Goal: Task Accomplishment & Management: Use online tool/utility

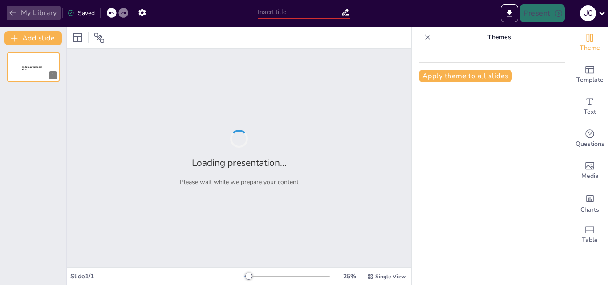
click at [39, 10] on button "My Library" at bounding box center [34, 13] width 54 height 14
type input "El Rol Profesional en los Cuidados Psicológicos: Atención y Apoyo"
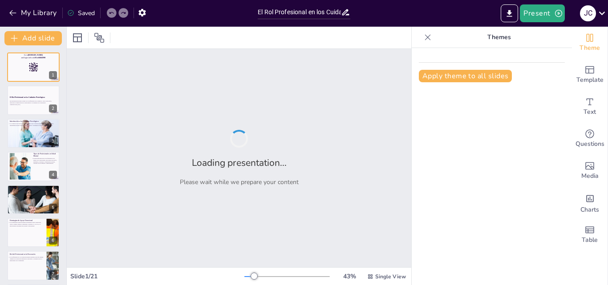
checkbox input "true"
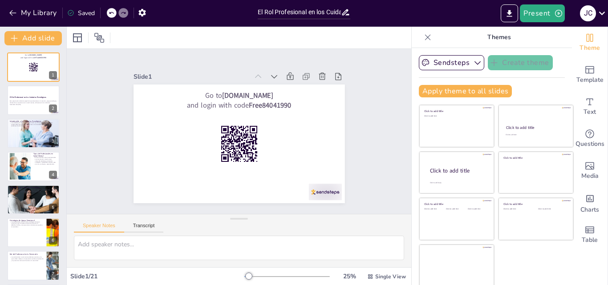
click at [425, 36] on icon at bounding box center [428, 37] width 6 height 6
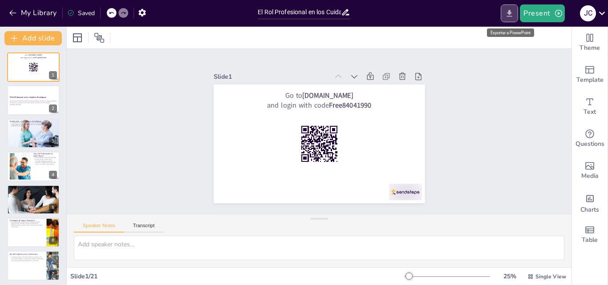
click at [511, 12] on icon "Export to PowerPoint" at bounding box center [509, 13] width 5 height 7
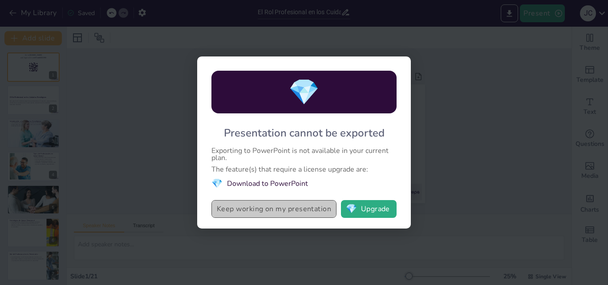
click at [261, 209] on button "Keep working on my presentation" at bounding box center [273, 209] width 125 height 18
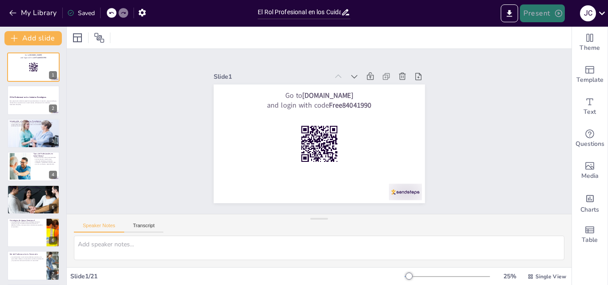
click at [547, 9] on button "Present" at bounding box center [542, 13] width 45 height 18
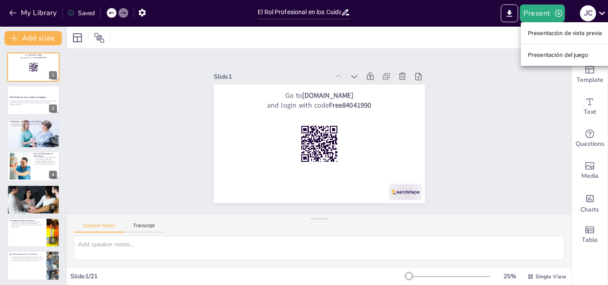
click at [509, 15] on div at bounding box center [304, 142] width 608 height 285
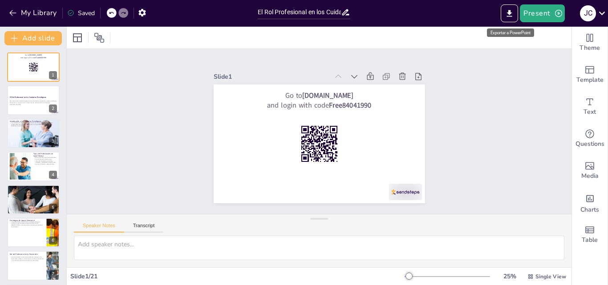
click at [509, 15] on icon "Export to PowerPoint" at bounding box center [509, 13] width 9 height 9
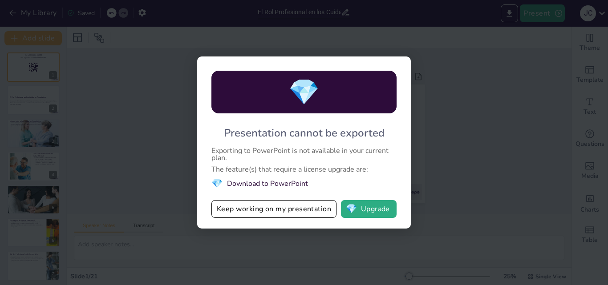
click at [509, 15] on div "💎 Presentation cannot be exported Exporting to PowerPoint is not available in y…" at bounding box center [304, 142] width 608 height 285
click at [368, 208] on button "💎 Upgrade" at bounding box center [369, 209] width 56 height 18
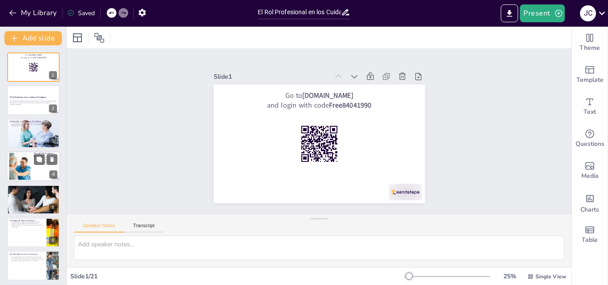
checkbox input "true"
click at [32, 158] on div at bounding box center [33, 166] width 53 height 30
type textarea "La diversidad de profesionales en salud mental permite abordar las necesidades …"
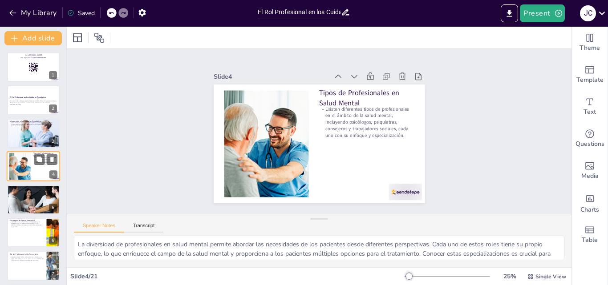
scroll to position [1, 0]
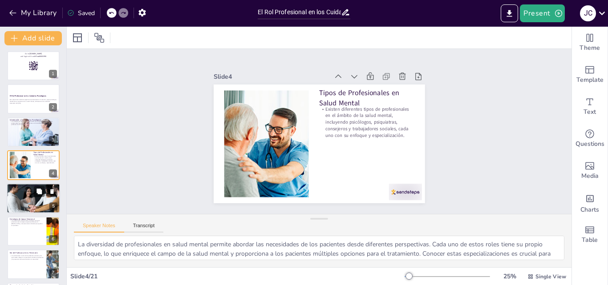
checkbox input "true"
click at [23, 197] on div at bounding box center [33, 199] width 53 height 36
type textarea "La atención psicológica no solo se centra en la resolución de problemas, sino q…"
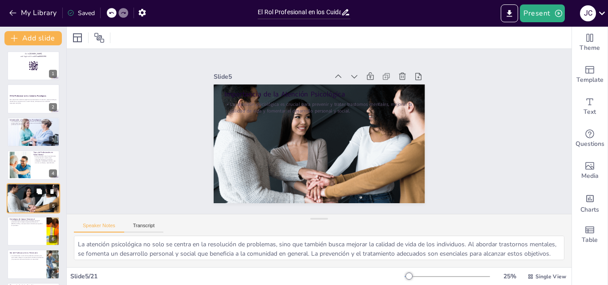
scroll to position [34, 0]
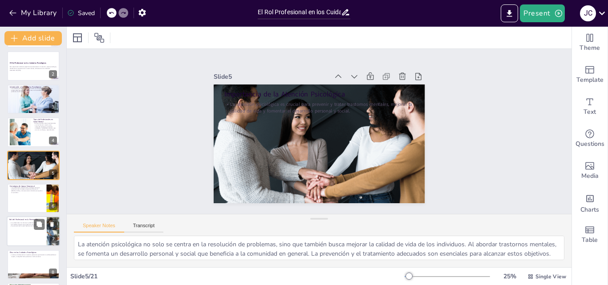
checkbox input "true"
click at [21, 233] on div at bounding box center [33, 232] width 53 height 30
type textarea "La prevención es un aspecto vital en la salud mental. Los profesionales desempe…"
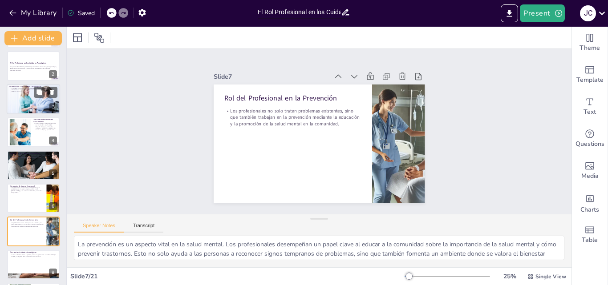
scroll to position [12, 0]
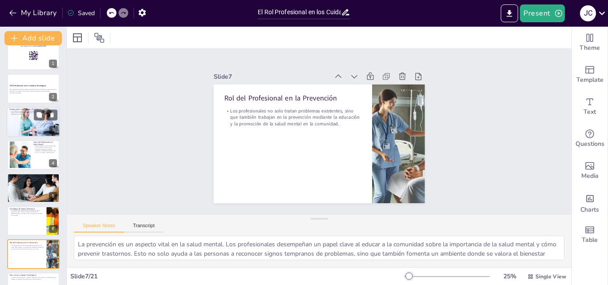
checkbox input "true"
click at [12, 125] on div at bounding box center [33, 122] width 53 height 36
type textarea "Los cuidados psicológicos son esenciales para garantizar que las personas mante…"
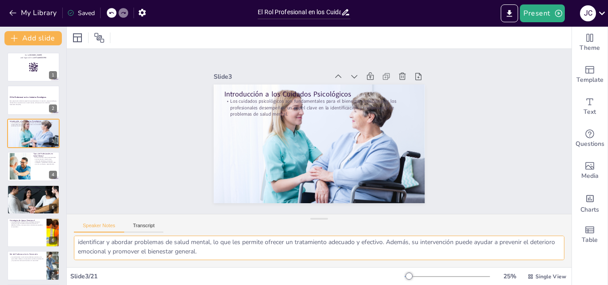
drag, startPoint x: 77, startPoint y: 247, endPoint x: 271, endPoint y: 257, distance: 195.2
click at [271, 257] on textarea "Los cuidados psicológicos son esenciales para garantizar que las personas mante…" at bounding box center [319, 248] width 490 height 24
checkbox input "true"
click at [8, 172] on div at bounding box center [33, 166] width 53 height 30
type textarea "La diversidad de profesionales en salud mental permite abordar las necesidades …"
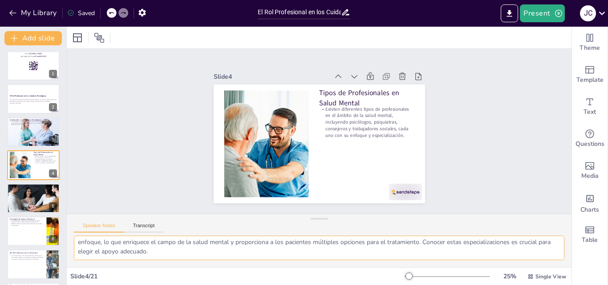
drag, startPoint x: 78, startPoint y: 243, endPoint x: 240, endPoint y: 255, distance: 162.0
click at [240, 255] on textarea "La diversidad de profesionales en salud mental permite abordar las necesidades …" at bounding box center [319, 248] width 490 height 24
checkbox input "true"
click at [16, 196] on div at bounding box center [33, 198] width 53 height 35
type textarea "La atención psicológica no solo se centra en la resolución de problemas, sino q…"
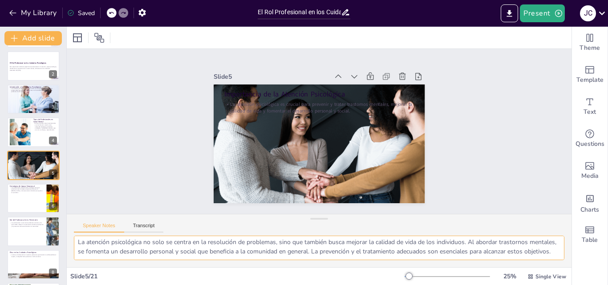
drag, startPoint x: 75, startPoint y: 243, endPoint x: 138, endPoint y: 257, distance: 65.2
click at [138, 257] on textarea "La atención psicológica no solo se centra en la resolución de problemas, sino q…" at bounding box center [319, 248] width 490 height 24
checkbox input "true"
click at [23, 203] on div at bounding box center [33, 198] width 53 height 30
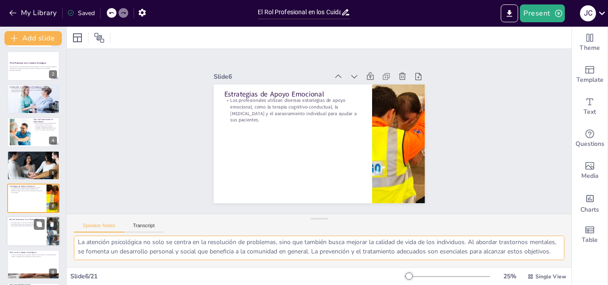
type textarea "Las estrategias de apoyo emocional son variadas y se adaptan a las necesidades …"
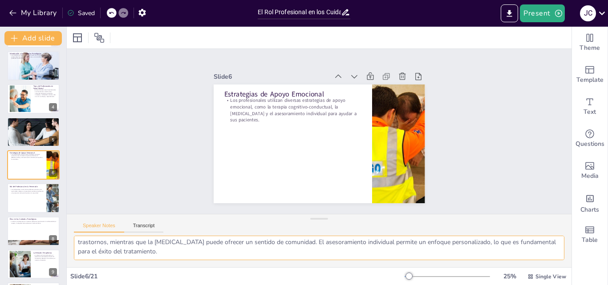
drag, startPoint x: 77, startPoint y: 242, endPoint x: 264, endPoint y: 263, distance: 188.6
click at [264, 263] on div "Las estrategias de apoyo emocional son variadas y se adaptan a las necesidades …" at bounding box center [319, 252] width 505 height 32
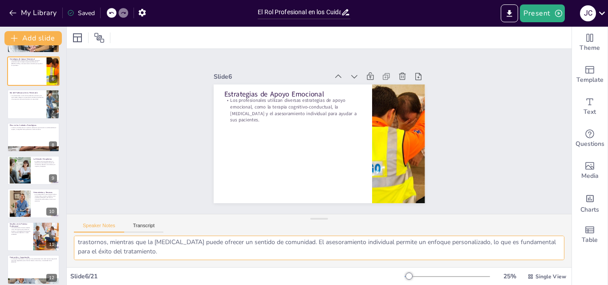
scroll to position [170, 0]
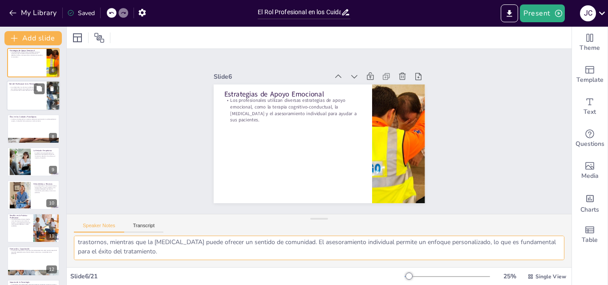
checkbox input "true"
click at [22, 97] on div at bounding box center [33, 96] width 53 height 30
type textarea "La prevención es un aspecto vital en la salud mental. Los profesionales desempe…"
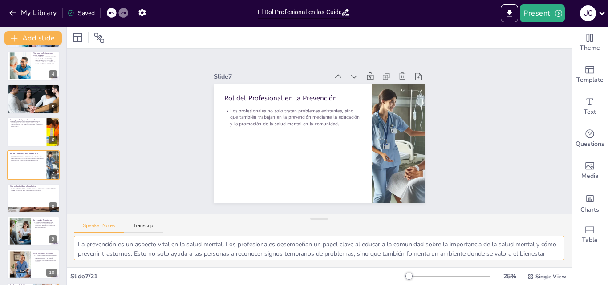
scroll to position [12, 0]
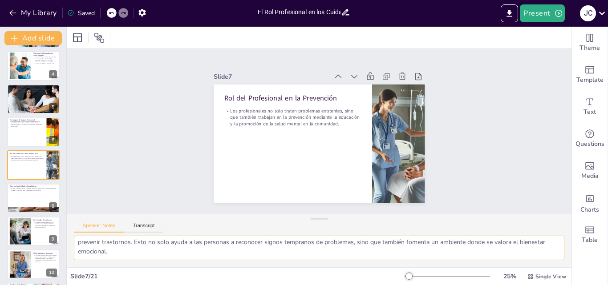
drag, startPoint x: 76, startPoint y: 246, endPoint x: 549, endPoint y: 257, distance: 473.2
click at [549, 257] on textarea "La prevención es un aspecto vital en la salud mental. Los profesionales desempe…" at bounding box center [319, 248] width 490 height 24
checkbox input "true"
click at [16, 202] on div at bounding box center [33, 198] width 53 height 30
type textarea "La ética en la práctica psicológica es esencial para mantener la confianza entr…"
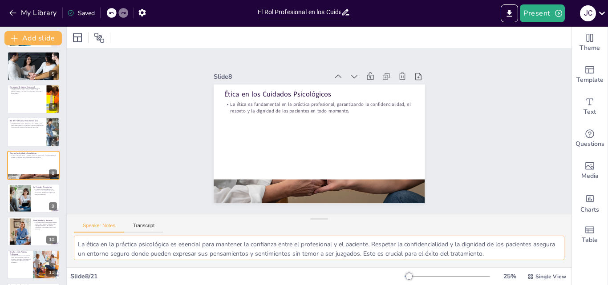
scroll to position [2, 0]
drag, startPoint x: 77, startPoint y: 245, endPoint x: 524, endPoint y: 254, distance: 446.9
click at [524, 254] on textarea "La ética en la práctica psicológica es esencial para mantener la confianza entr…" at bounding box center [319, 248] width 490 height 24
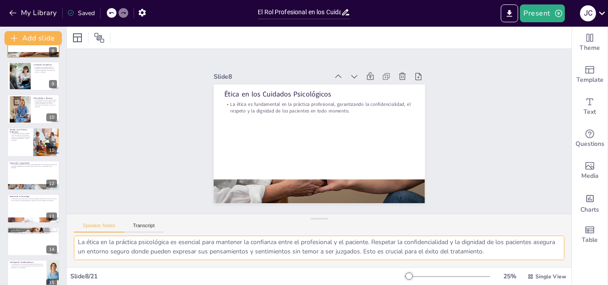
scroll to position [259, 0]
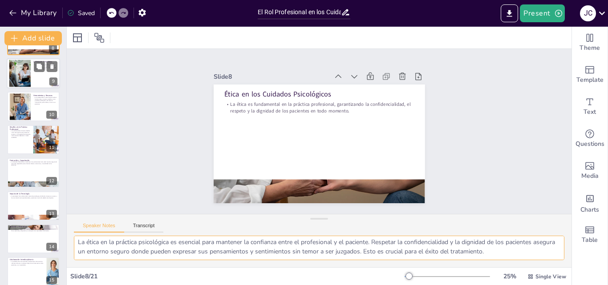
checkbox input "true"
click at [14, 80] on div at bounding box center [20, 73] width 48 height 27
type textarea "La relación terapéutica es uno de los pilares fundamentales en la atención psic…"
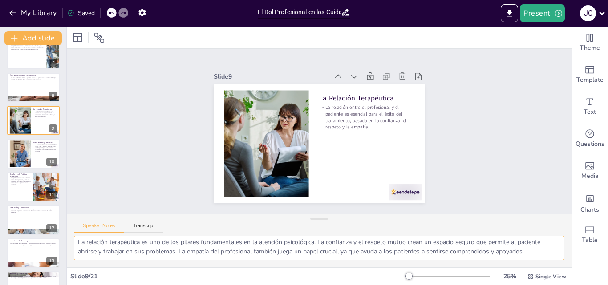
scroll to position [256, 0]
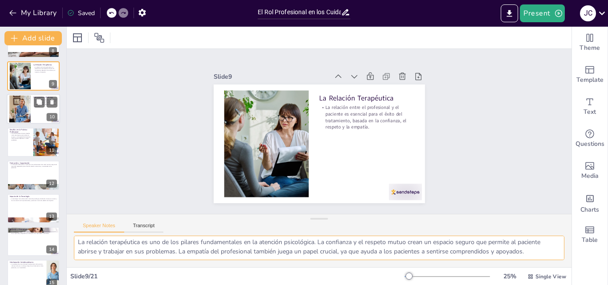
checkbox input "true"
click at [10, 112] on div at bounding box center [20, 109] width 40 height 27
type textarea "Las herramientas y recursos disponibles para los profesionales son diversos y p…"
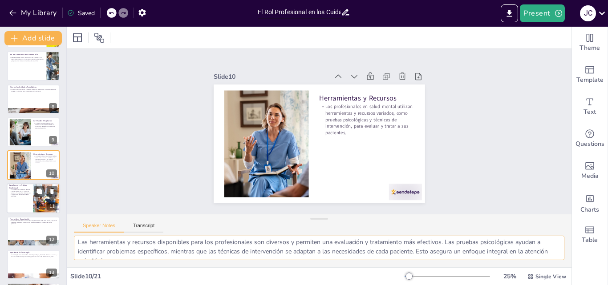
checkbox input "true"
click at [11, 201] on div at bounding box center [33, 198] width 53 height 30
type textarea "Los desafíos en la práctica profesional pueden afectar la calidad de la atenció…"
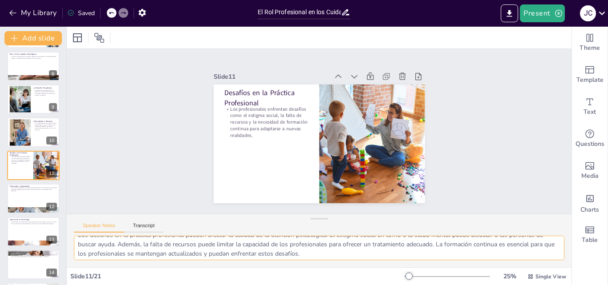
scroll to position [12, 0]
checkbox input "true"
click at [13, 202] on div at bounding box center [33, 198] width 53 height 30
type textarea "La formación y capacitación son fundamentales en el campo de la salud mental. L…"
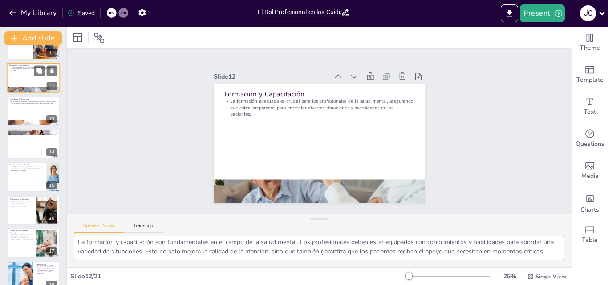
scroll to position [355, 0]
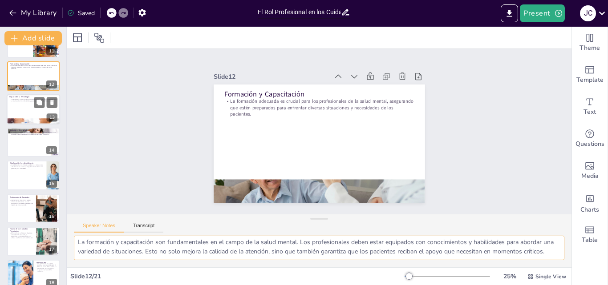
checkbox input "true"
click at [13, 110] on div at bounding box center [33, 109] width 53 height 30
type textarea "La tecnología ha revolucionado la forma en que se brinda la atención psicológic…"
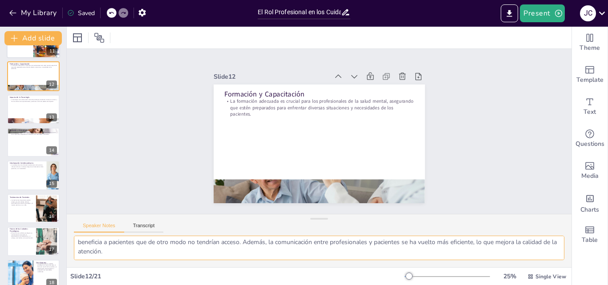
scroll to position [299, 0]
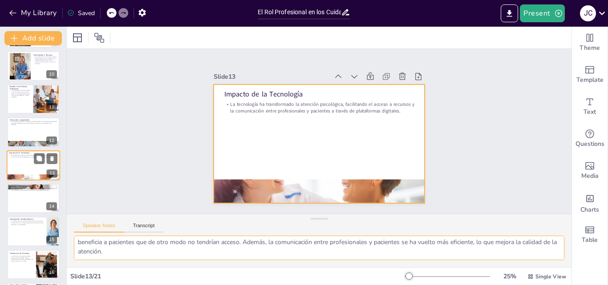
click at [13, 165] on div at bounding box center [33, 165] width 53 height 30
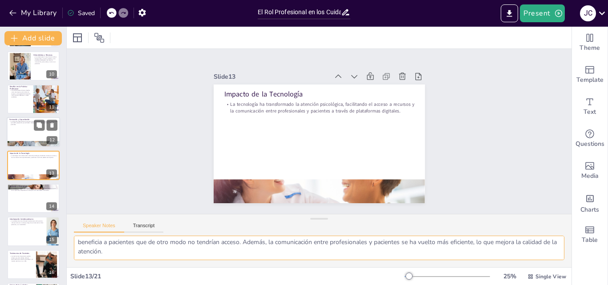
checkbox input "true"
click at [11, 137] on div at bounding box center [33, 132] width 53 height 30
type textarea "La formación y capacitación son fundamentales en el campo de la salud mental. L…"
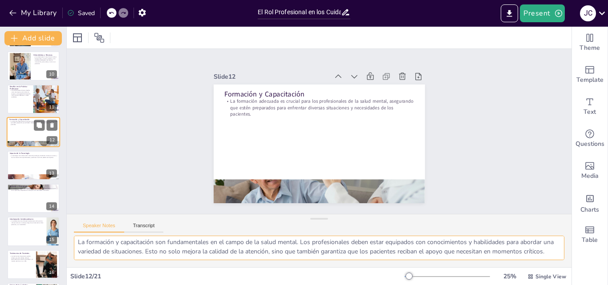
scroll to position [266, 0]
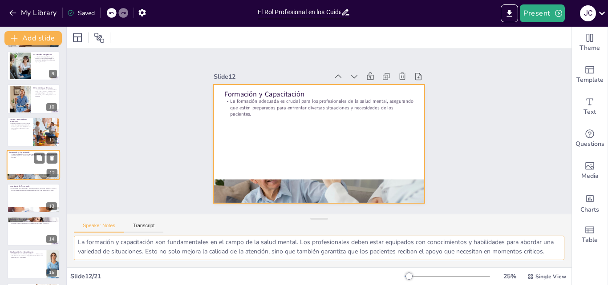
click at [18, 169] on div at bounding box center [33, 165] width 53 height 30
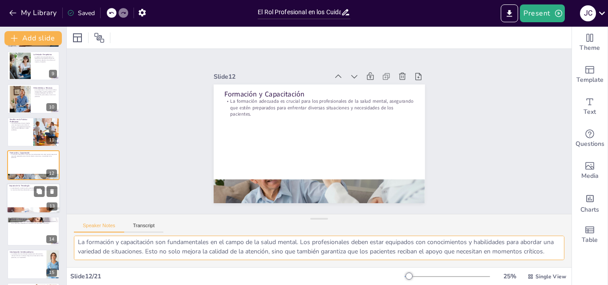
checkbox input "true"
click at [22, 200] on div at bounding box center [33, 198] width 53 height 30
type textarea "La tecnología ha revolucionado la forma en que se brinda la atención psicológic…"
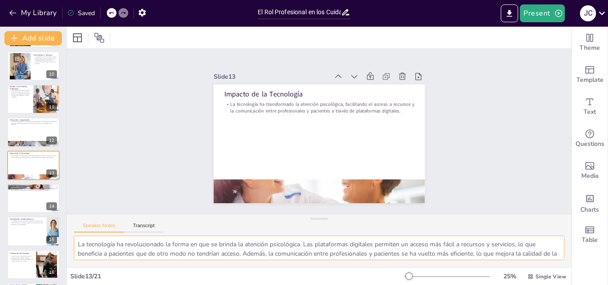
scroll to position [12, 0]
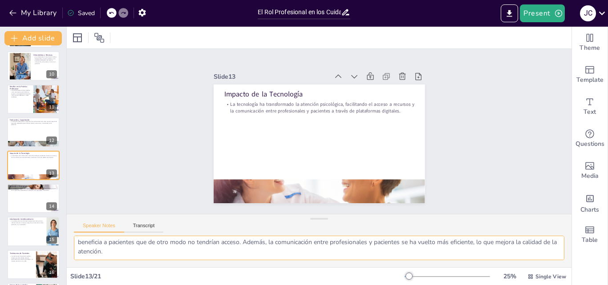
drag, startPoint x: 78, startPoint y: 245, endPoint x: 149, endPoint y: 260, distance: 72.5
click at [149, 260] on div "La tecnología ha revolucionado la forma en que se brinda la atención psicológic…" at bounding box center [319, 252] width 505 height 32
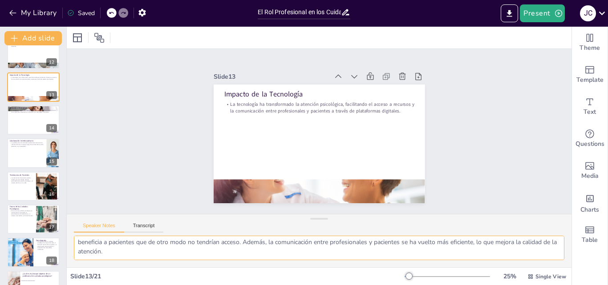
scroll to position [379, 0]
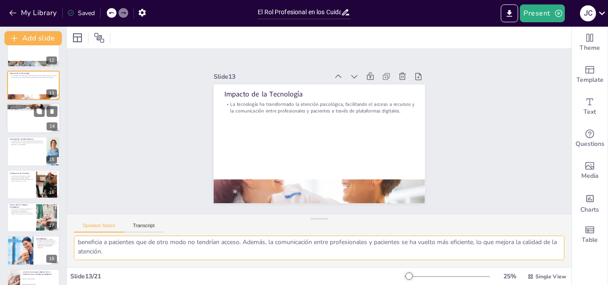
checkbox input "true"
click at [13, 119] on div at bounding box center [33, 118] width 53 height 30
type textarea "La inclusión y el respeto por la diversidad son cruciales en la atención psicol…"
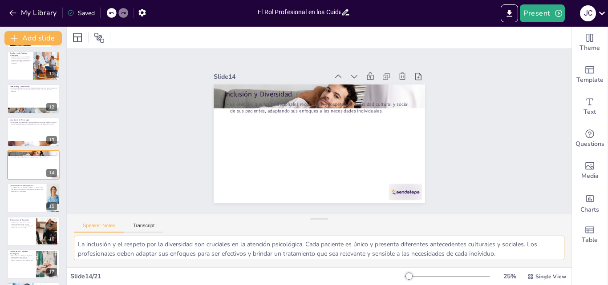
scroll to position [2, 0]
drag, startPoint x: 77, startPoint y: 242, endPoint x: 464, endPoint y: 244, distance: 386.3
click at [525, 247] on textarea "La inclusión y el respeto por la diversidad son cruciales en la atención psicol…" at bounding box center [319, 248] width 490 height 24
click at [95, 246] on textarea "La inclusión y el respeto por la diversidad son cruciales en la atención psicol…" at bounding box center [319, 248] width 490 height 24
drag, startPoint x: 77, startPoint y: 242, endPoint x: 507, endPoint y: 251, distance: 430.9
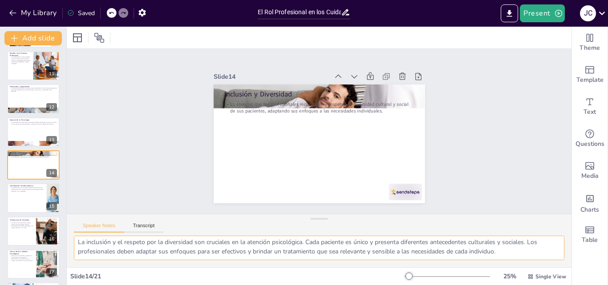
click at [507, 251] on textarea "La inclusión y el respeto por la diversidad son cruciales en la atención psicol…" at bounding box center [319, 248] width 490 height 24
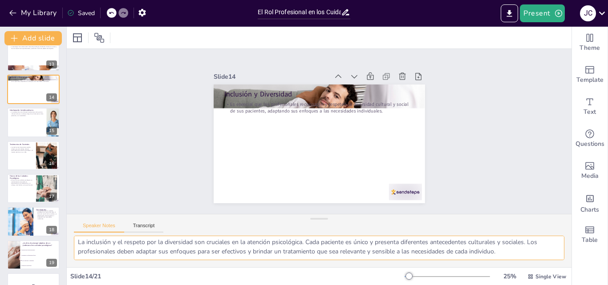
scroll to position [418, 0]
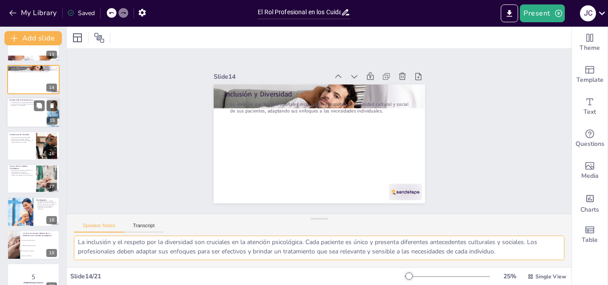
checkbox input "true"
click at [16, 120] on div at bounding box center [33, 112] width 53 height 29
type textarea "La colaboración interdisciplinaria en salud mental es esencial para abordar de …"
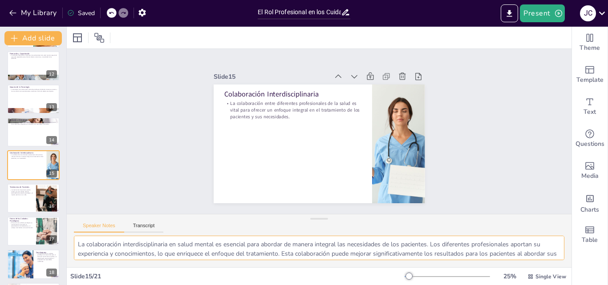
scroll to position [12, 0]
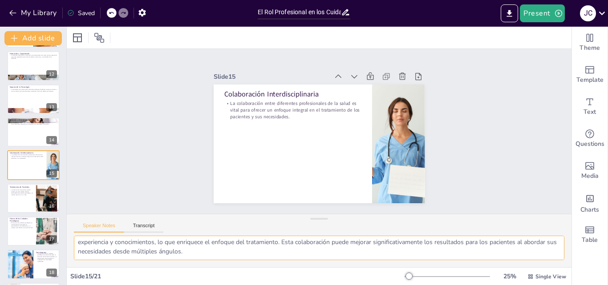
drag, startPoint x: 78, startPoint y: 240, endPoint x: 346, endPoint y: 245, distance: 268.0
click at [356, 251] on textarea "La colaboración interdisciplinaria en salud mental es esencial para abordar de …" at bounding box center [319, 248] width 490 height 24
checkbox input "true"
click at [16, 208] on div at bounding box center [33, 198] width 53 height 29
type textarea "Los testimonios de pacientes son una herramienta poderosa para evaluar la efect…"
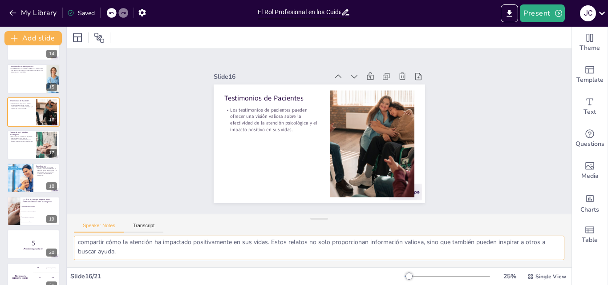
scroll to position [460, 0]
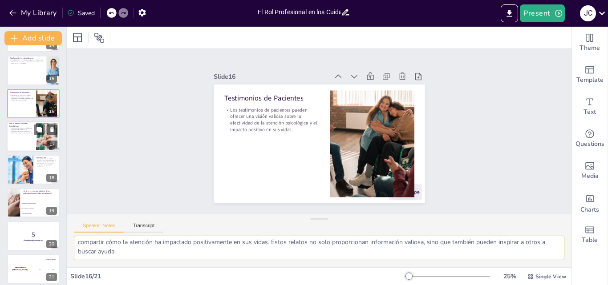
checkbox input "true"
click at [15, 142] on div at bounding box center [33, 136] width 53 height 29
type textarea "El futuro de los cuidados psicológicos promete ser emocionante, con un enfoque …"
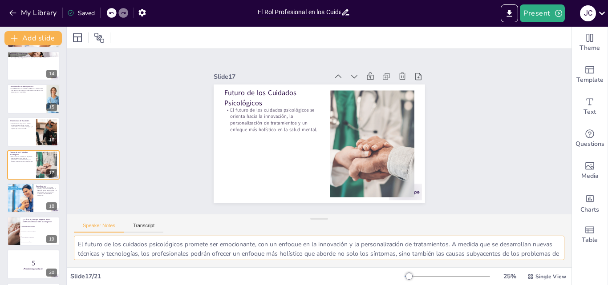
scroll to position [12, 0]
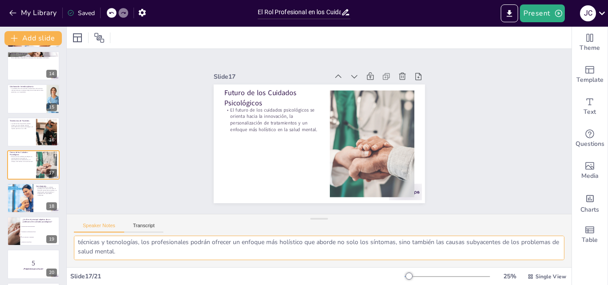
drag, startPoint x: 78, startPoint y: 244, endPoint x: 196, endPoint y: 253, distance: 118.7
click at [196, 253] on textarea "El futuro de los cuidados psicológicos promete ser emocionante, con un enfoque …" at bounding box center [319, 248] width 490 height 24
checkbox input "true"
click at [14, 199] on div at bounding box center [19, 198] width 45 height 30
type textarea "Las conclusiones resaltan la importancia de los profesionales en cuidados psico…"
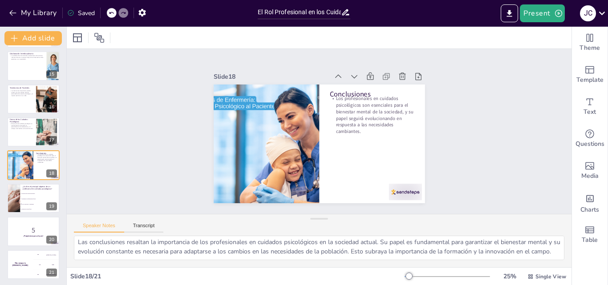
checkbox input "true"
